Goal: Task Accomplishment & Management: Manage account settings

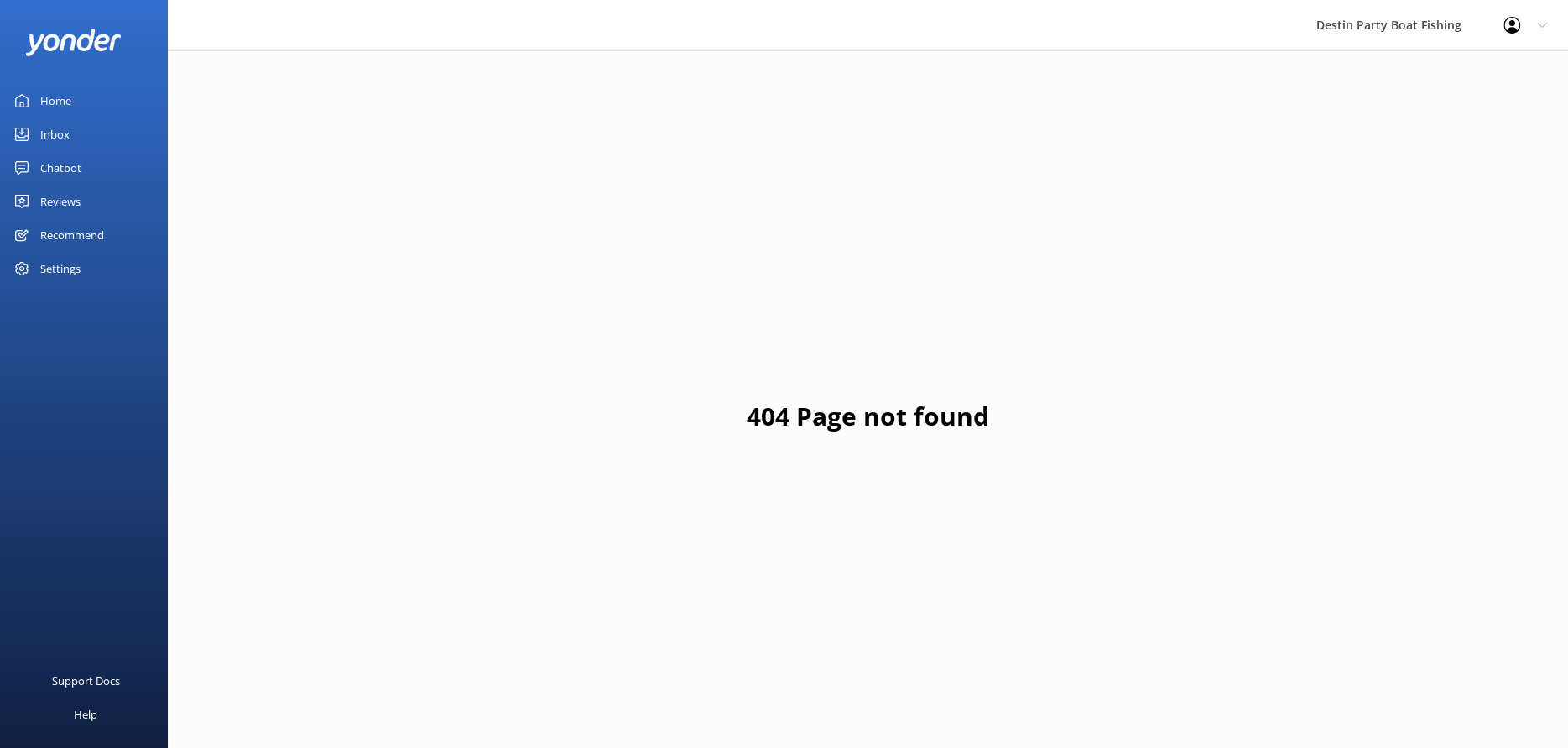
click at [48, 91] on div "Home" at bounding box center [55, 101] width 31 height 34
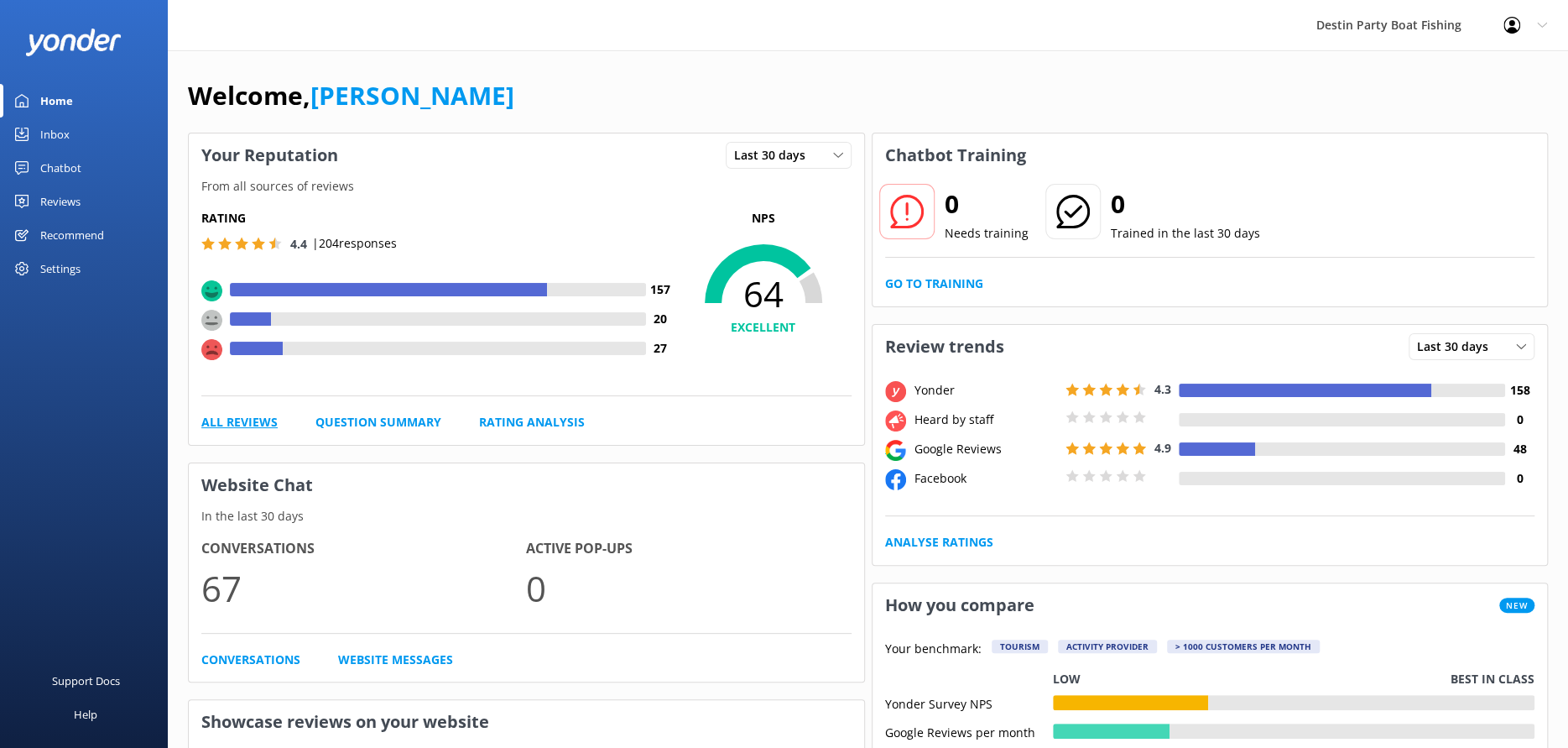
click at [268, 426] on link "All Reviews" at bounding box center [240, 422] width 76 height 19
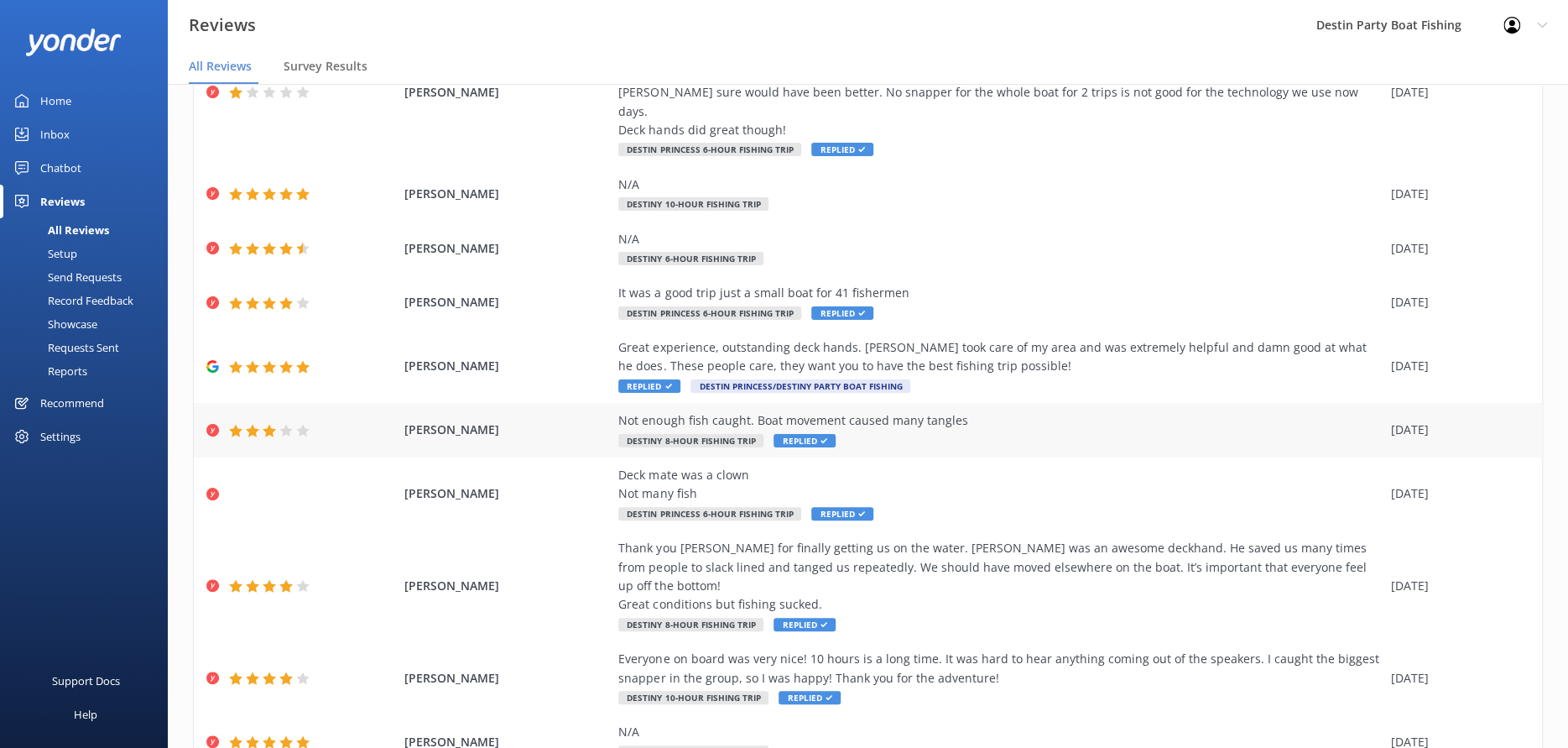
scroll to position [206, 0]
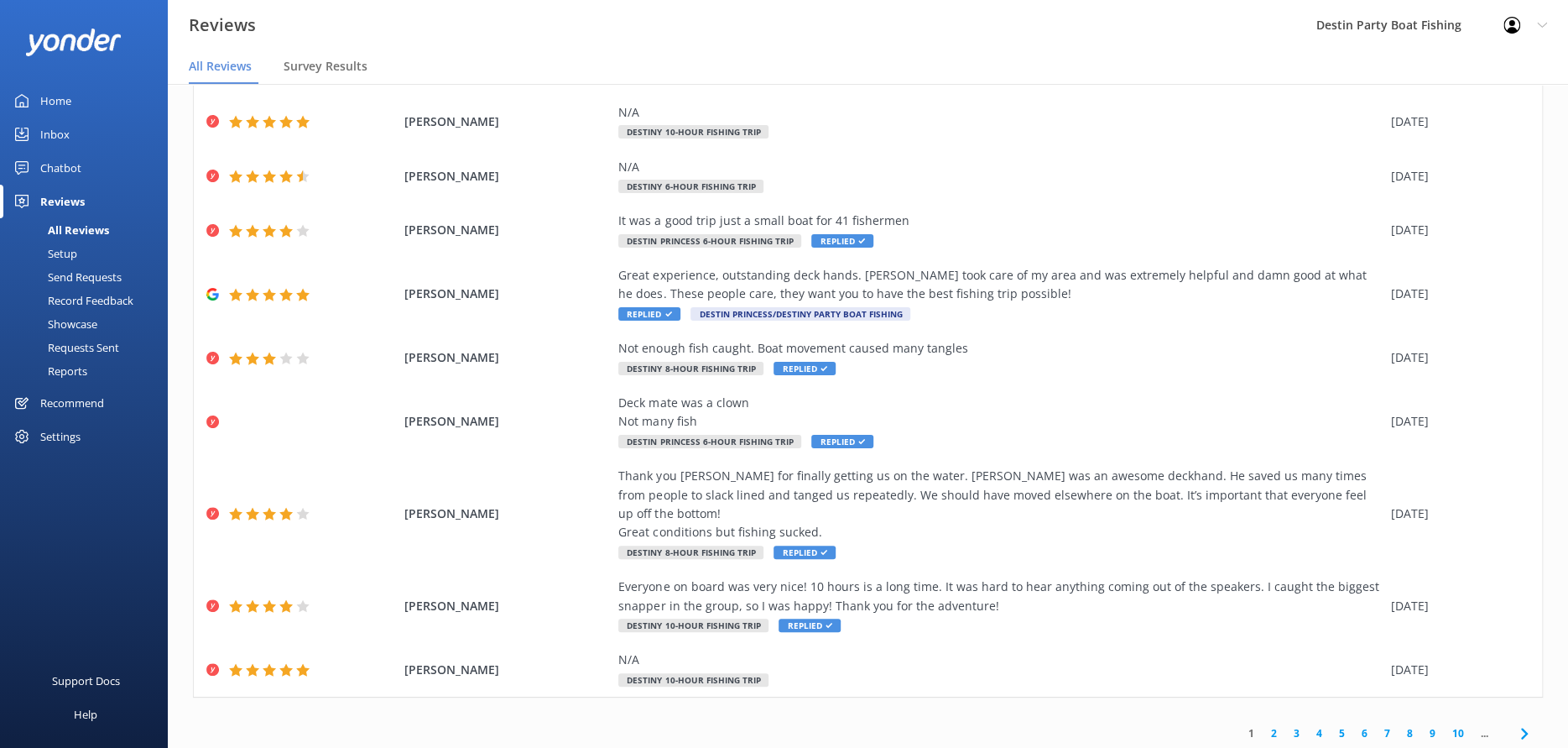
click at [1286, 726] on link "3" at bounding box center [1297, 734] width 23 height 16
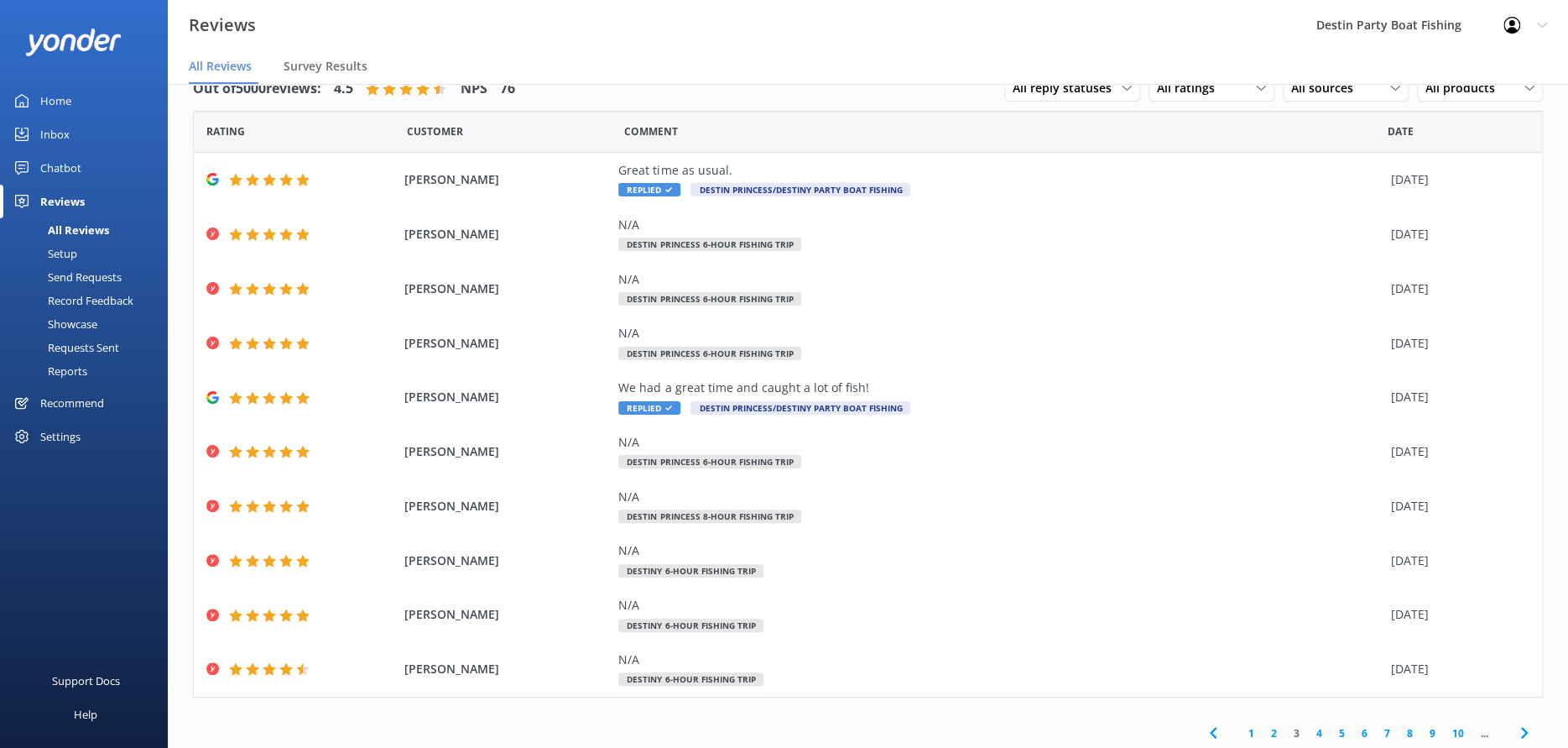
scroll to position [37, 0]
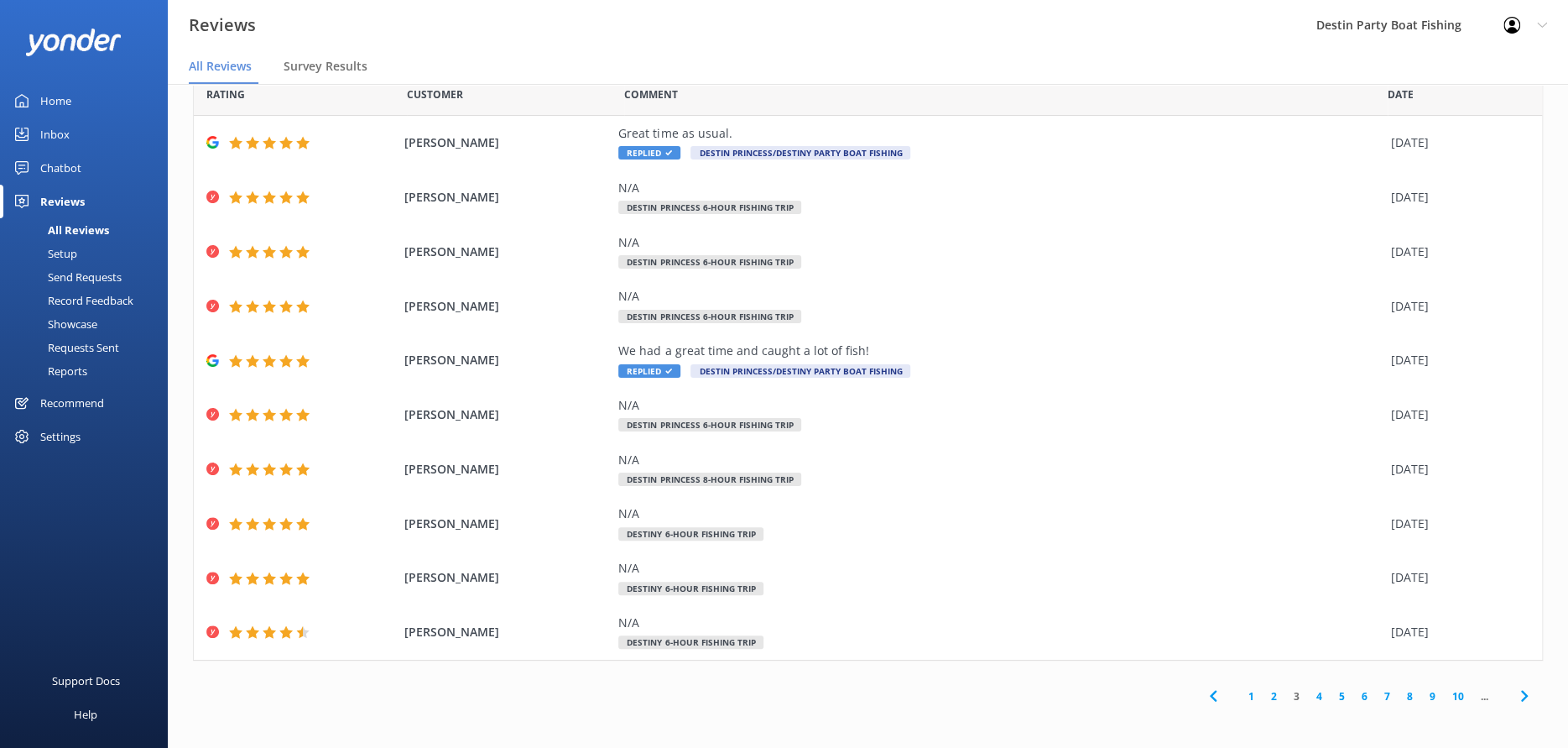
click at [1263, 697] on link "2" at bounding box center [1274, 696] width 23 height 16
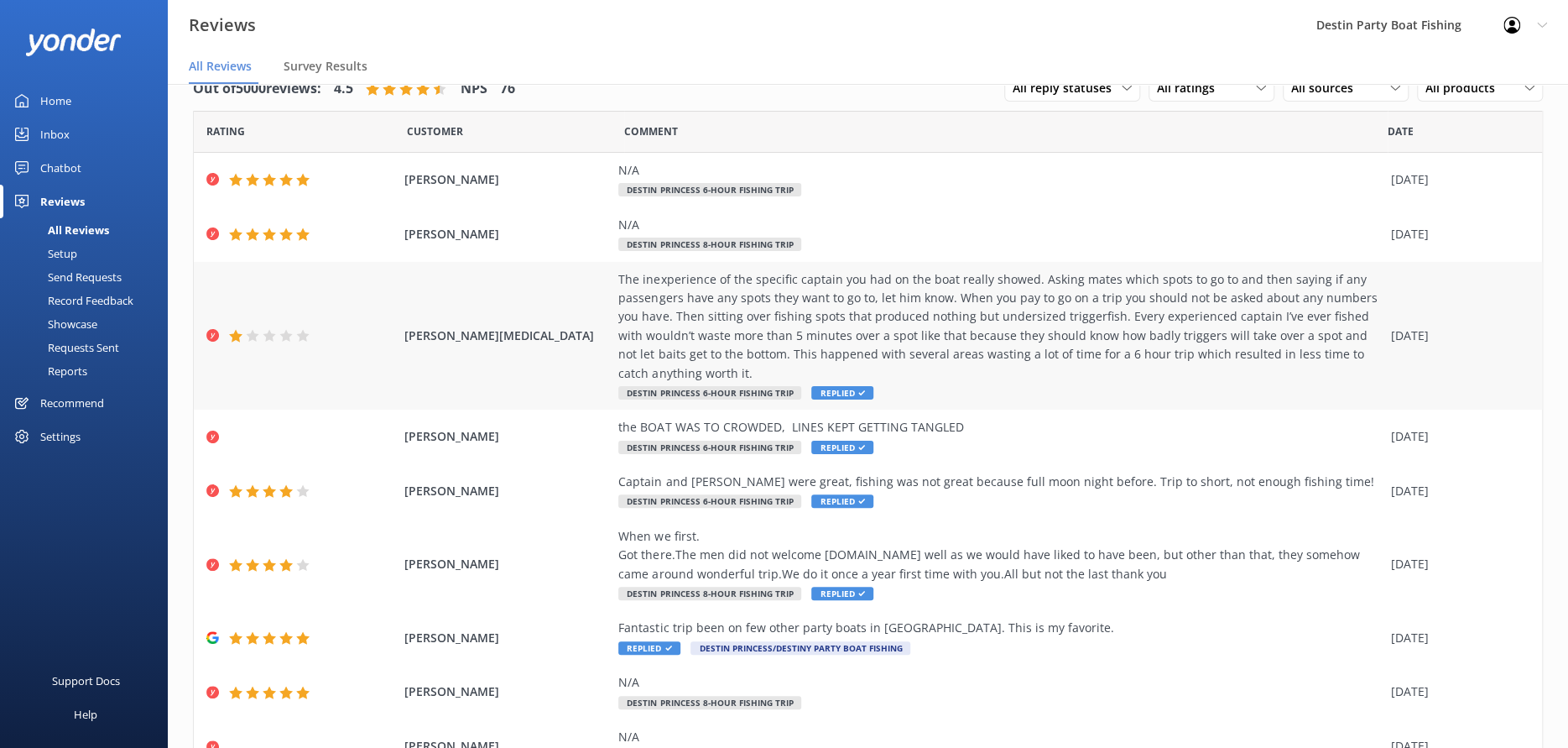
click at [1017, 326] on div "The inexperience of the specific captain you had on the boat really showed. Ask…" at bounding box center [1001, 326] width 764 height 113
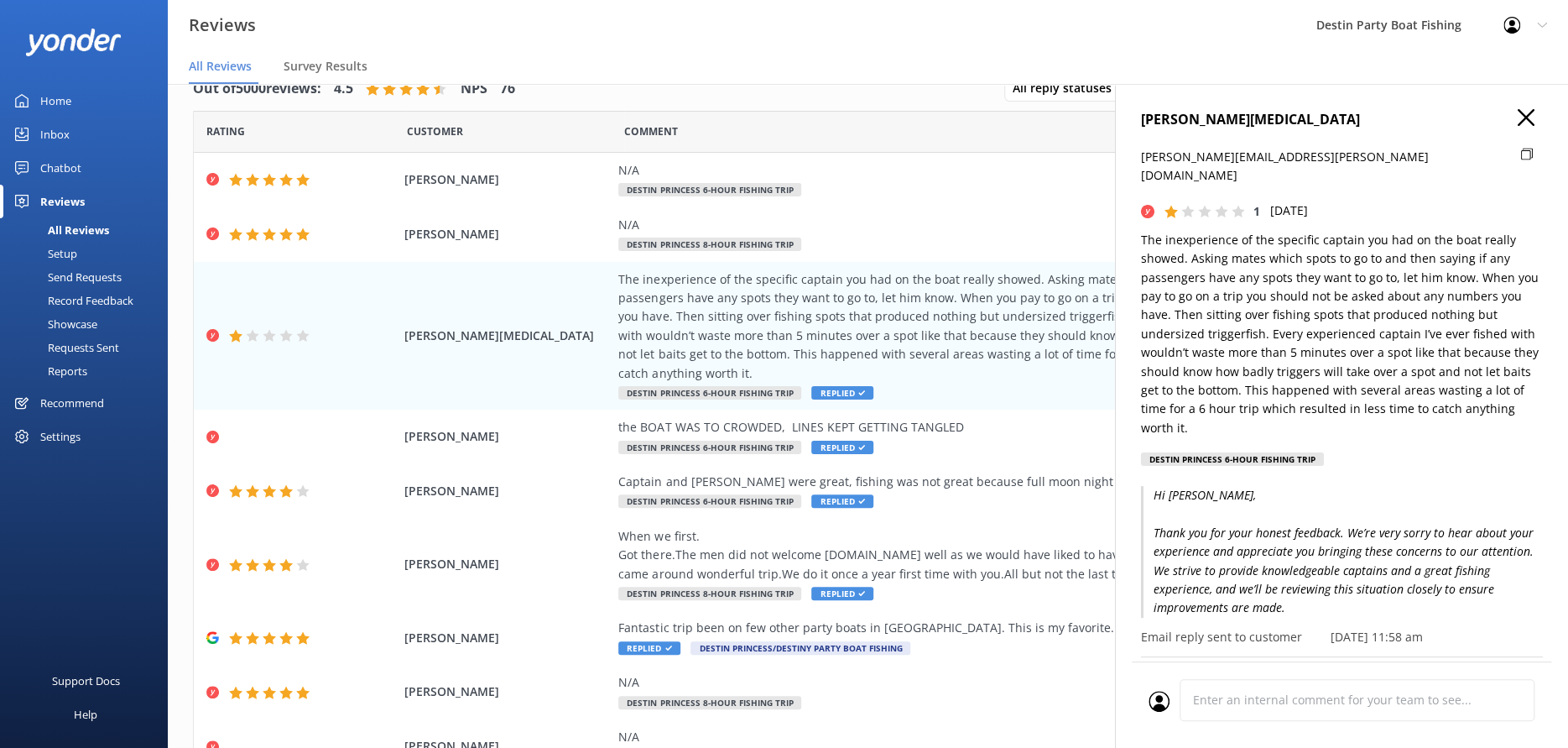
click at [1518, 123] on use "button" at bounding box center [1526, 117] width 17 height 17
